Goal: Contribute content

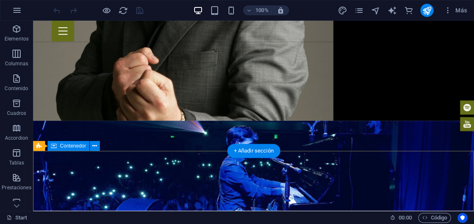
scroll to position [1099, 0]
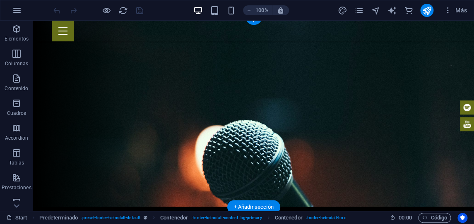
scroll to position [0, 0]
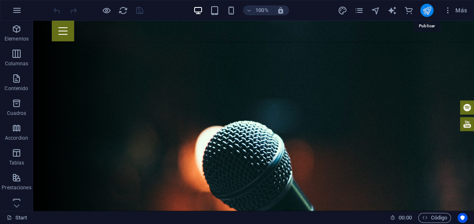
click at [426, 9] on icon "publish" at bounding box center [427, 11] width 10 height 10
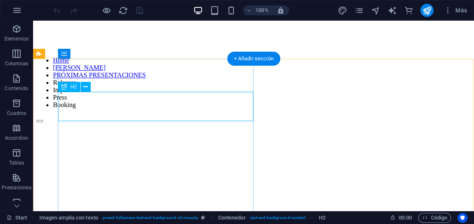
scroll to position [172, 0]
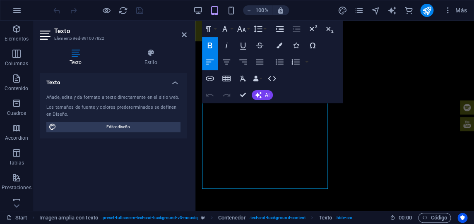
scroll to position [202, 0]
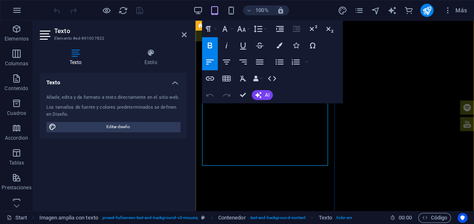
scroll to position [192, 0]
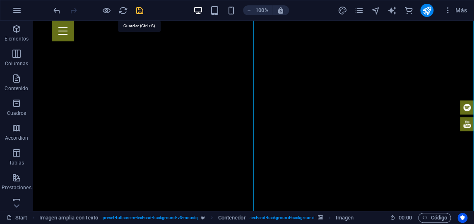
click at [139, 8] on icon "save" at bounding box center [140, 11] width 10 height 10
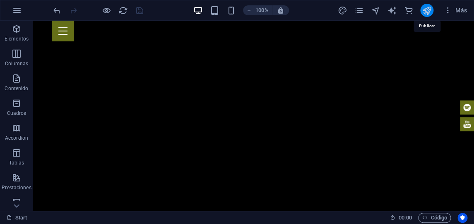
click at [427, 9] on icon "publish" at bounding box center [427, 11] width 10 height 10
